Goal: Task Accomplishment & Management: Manage account settings

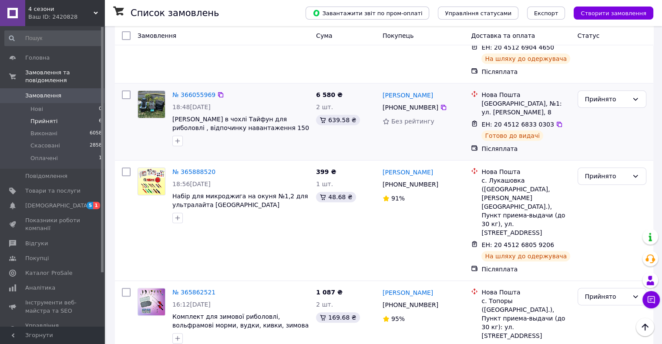
scroll to position [345, 0]
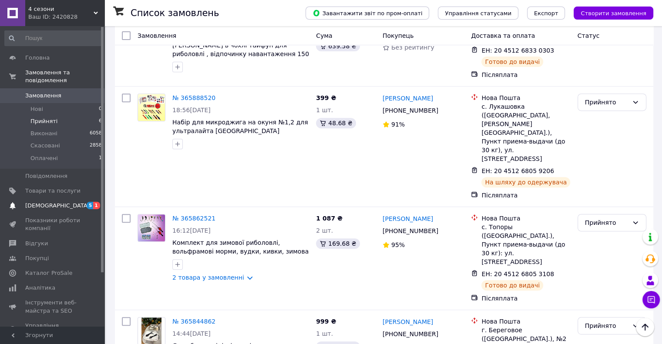
click at [54, 202] on span "[DEMOGRAPHIC_DATA]" at bounding box center [57, 206] width 64 height 8
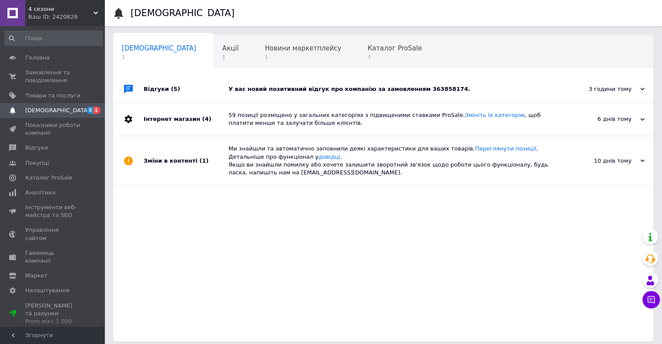
click at [379, 87] on div "У вас новий позитивний відгук про компанію за замовленням 363858174." at bounding box center [392, 89] width 329 height 8
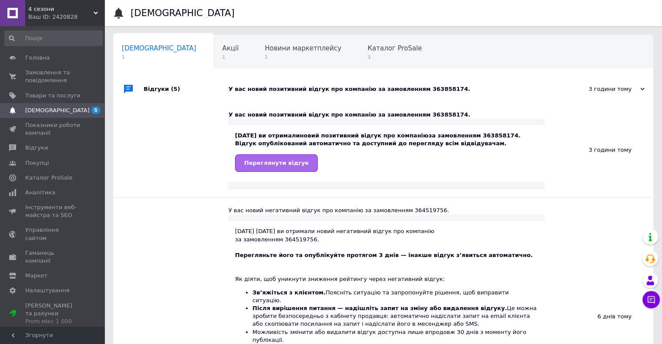
click at [298, 163] on span "Переглянути відгук" at bounding box center [276, 163] width 64 height 7
click at [42, 68] on link "Замовлення та повідомлення 0 0" at bounding box center [53, 76] width 107 height 23
